Goal: Task Accomplishment & Management: Use online tool/utility

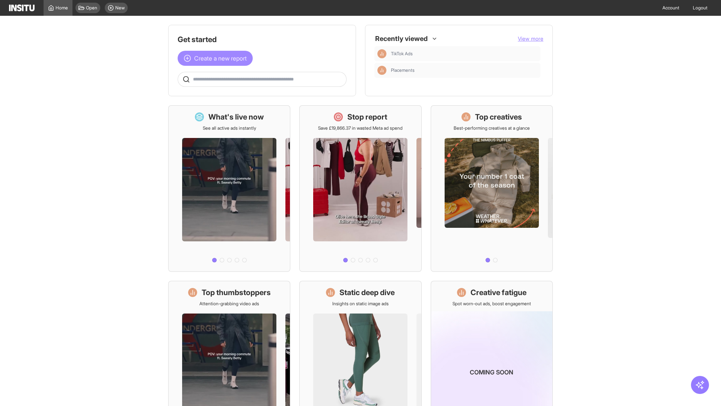
click at [217, 58] on span "Create a new report" at bounding box center [220, 58] width 53 height 9
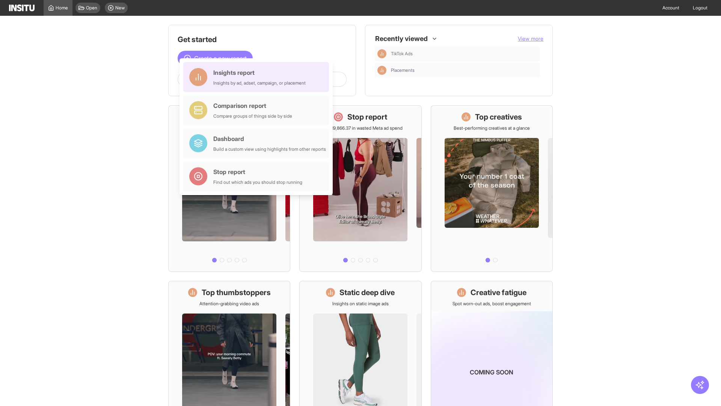
click at [258, 77] on div "Insights report Insights by ad, adset, campaign, or placement" at bounding box center [259, 77] width 92 height 18
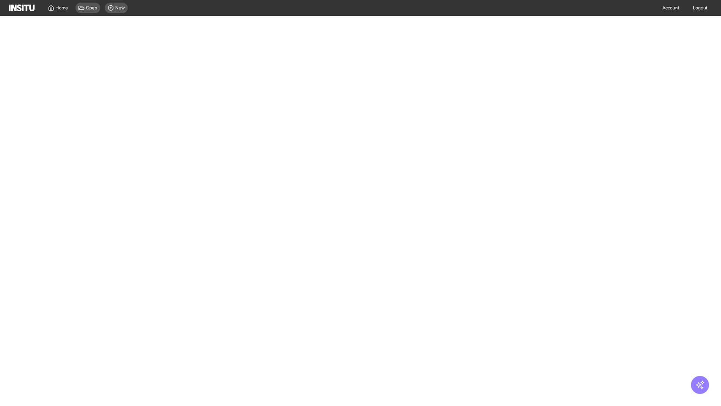
select select "**"
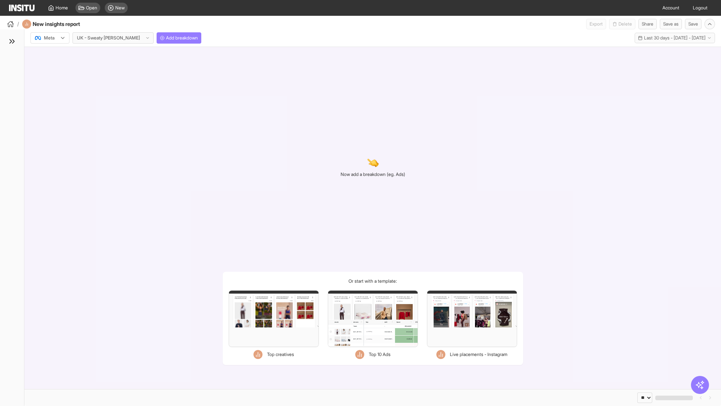
click at [50, 38] on div at bounding box center [44, 38] width 21 height 8
click at [50, 54] on span "Meta" at bounding box center [49, 54] width 10 height 7
click at [166, 38] on span "Add breakdown" at bounding box center [182, 38] width 32 height 6
